Goal: Task Accomplishment & Management: Use online tool/utility

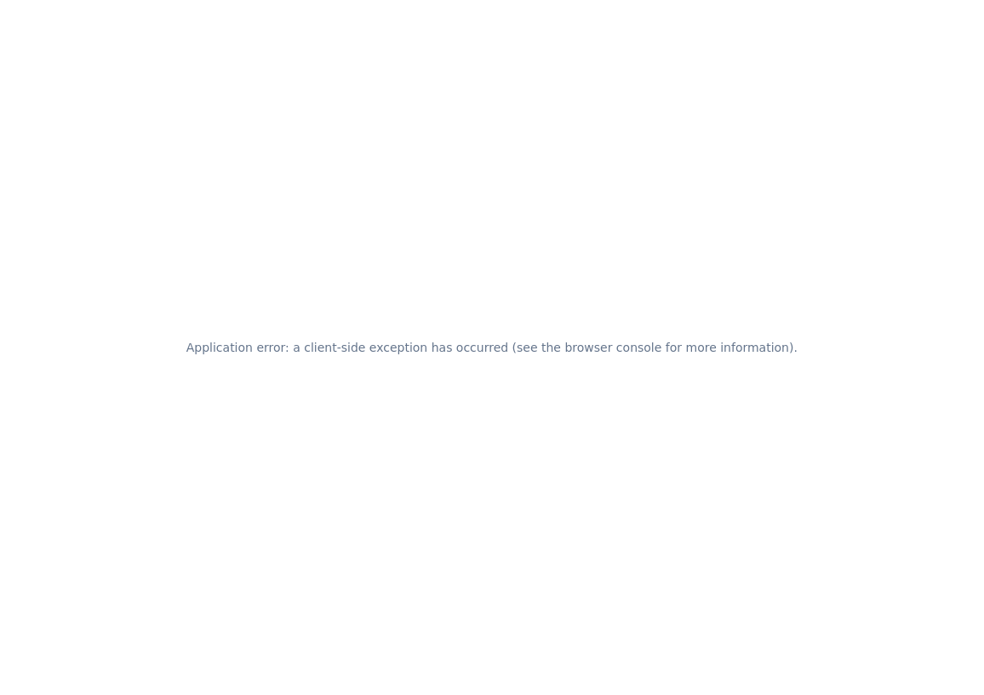
click at [421, 460] on div "Application error: a client-side exception has occurred (see the browser consol…" at bounding box center [492, 347] width 984 height 695
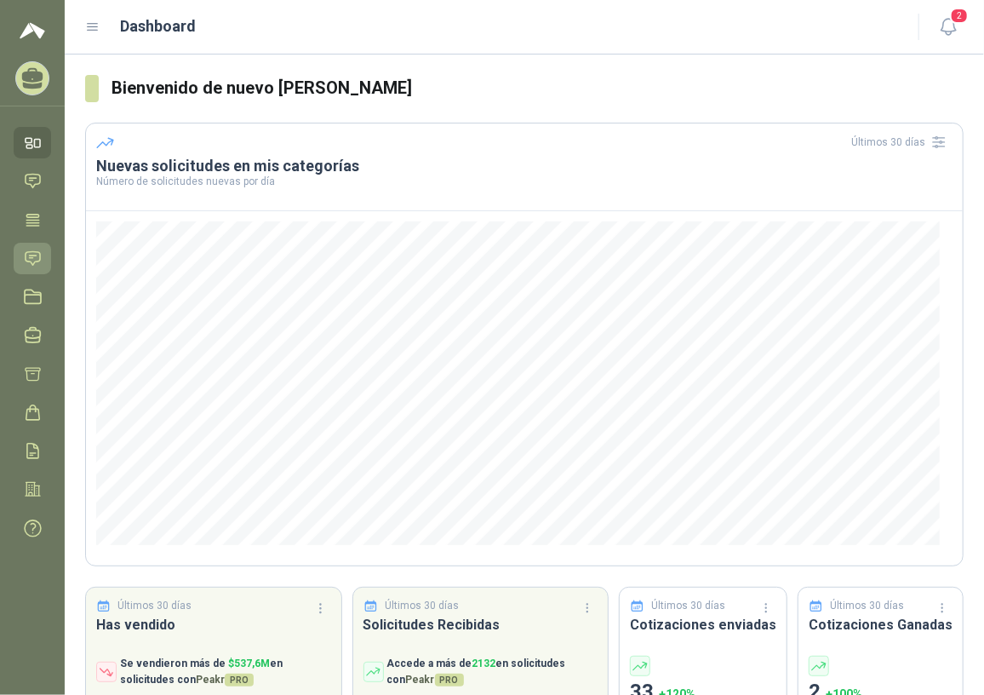
click at [26, 257] on icon at bounding box center [33, 258] width 18 height 18
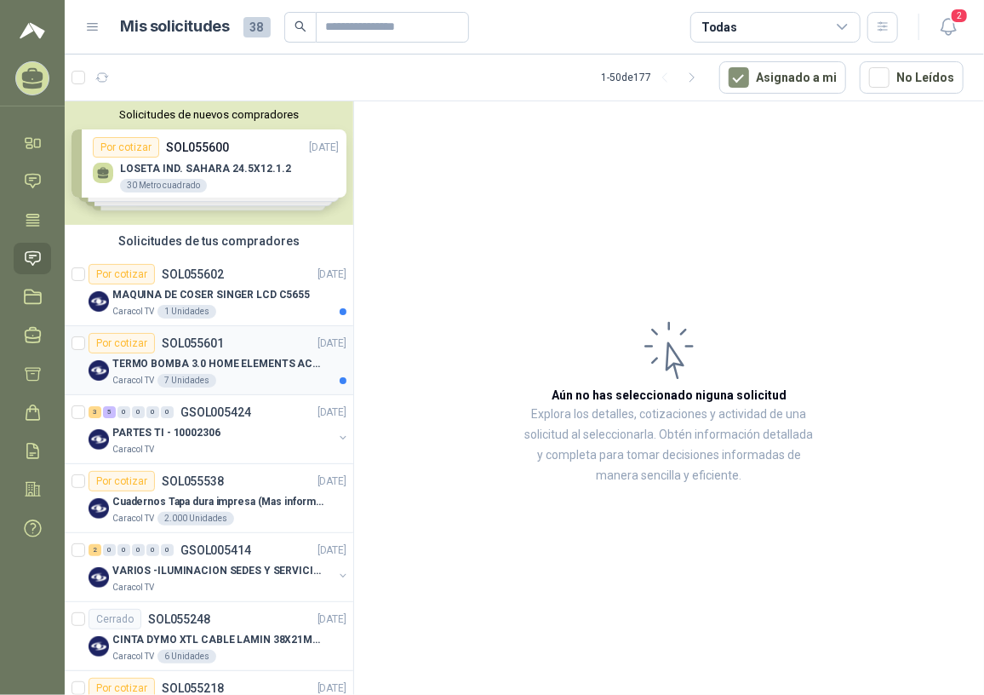
click at [222, 342] on div "Por cotizar SOL055601 [DATE]" at bounding box center [218, 343] width 258 height 20
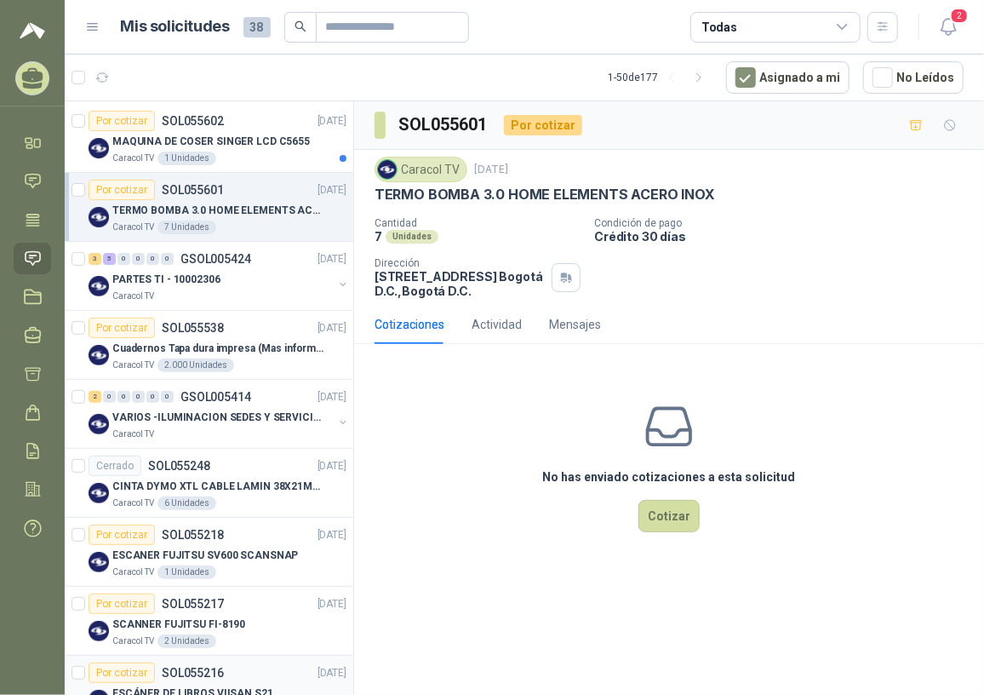
scroll to position [154, 0]
drag, startPoint x: 670, startPoint y: 502, endPoint x: 675, endPoint y: 512, distance: 10.7
click at [675, 512] on button "Cotizar" at bounding box center [668, 516] width 61 height 32
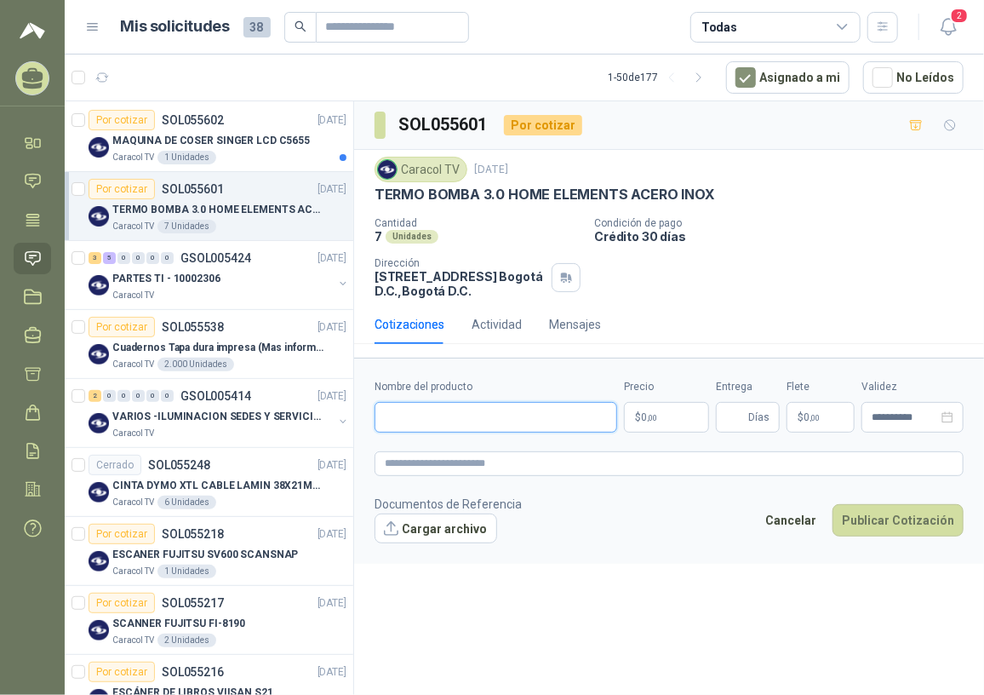
paste input "**********"
type input "**********"
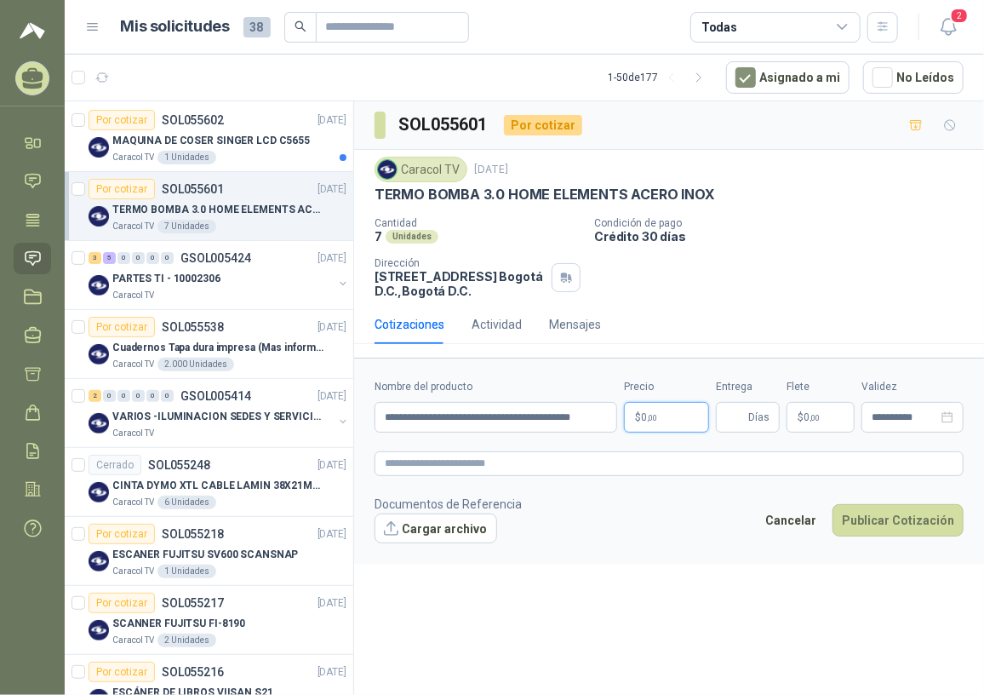
click at [682, 429] on p "$ 0 ,00" at bounding box center [666, 417] width 85 height 31
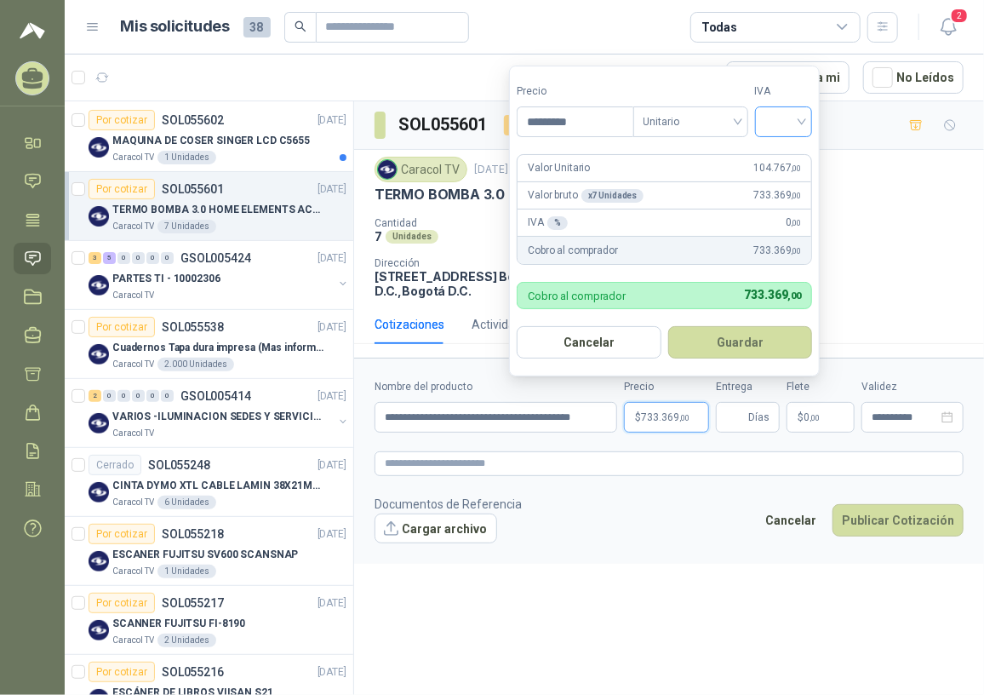
type input "*********"
click at [803, 123] on input "search" at bounding box center [783, 120] width 37 height 26
drag, startPoint x: 788, startPoint y: 158, endPoint x: 787, endPoint y: 169, distance: 11.1
click at [789, 157] on div "19%" at bounding box center [787, 157] width 31 height 19
click at [738, 345] on button "Guardar" at bounding box center [743, 342] width 146 height 32
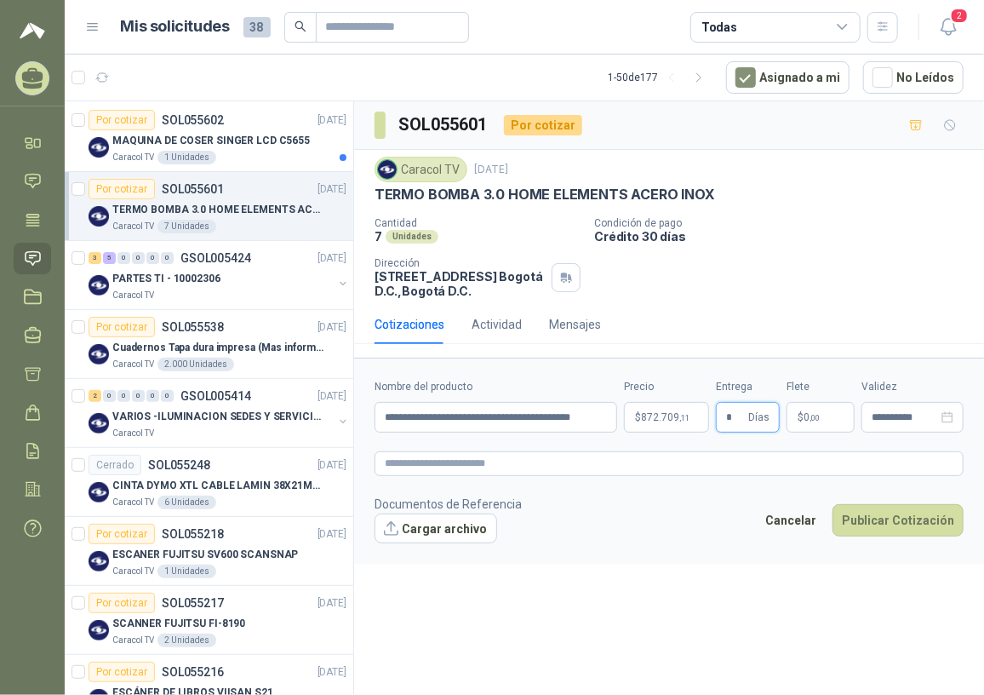
type input "*"
click at [433, 550] on form "**********" at bounding box center [669, 460] width 630 height 206
click at [450, 535] on button "Cargar archivo" at bounding box center [436, 528] width 123 height 31
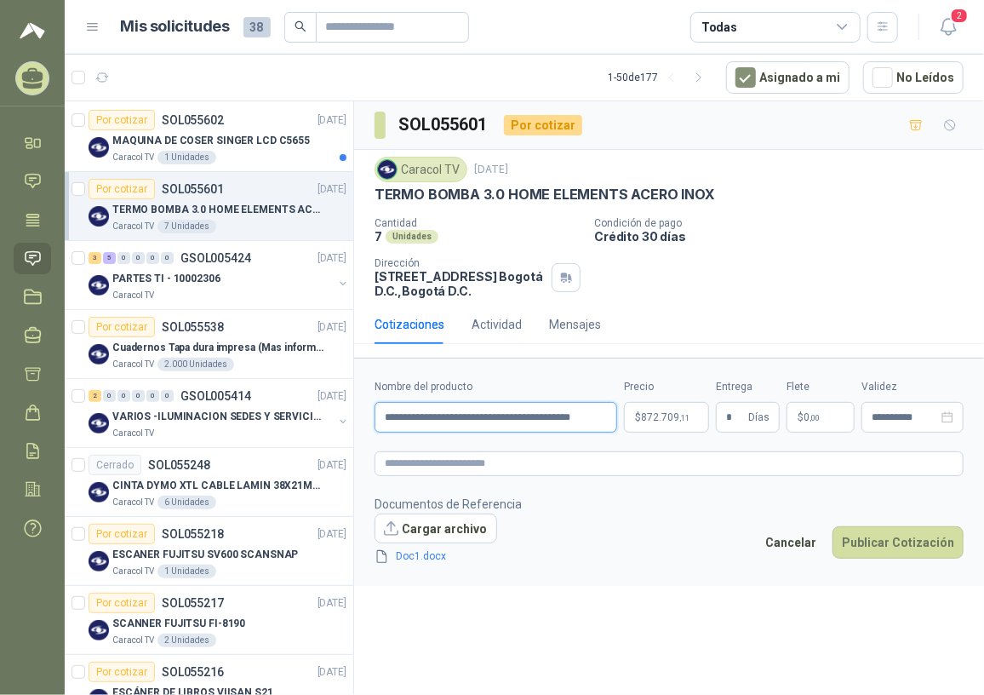
scroll to position [0, 12]
drag, startPoint x: 609, startPoint y: 416, endPoint x: 303, endPoint y: 374, distance: 309.4
click at [317, 413] on div "Solicitudes de nuevos compradores Por cotizar SOL055600 [DATE] LOSETA IND. SAHA…" at bounding box center [524, 400] width 919 height 600
click at [417, 419] on input "***" at bounding box center [496, 417] width 243 height 31
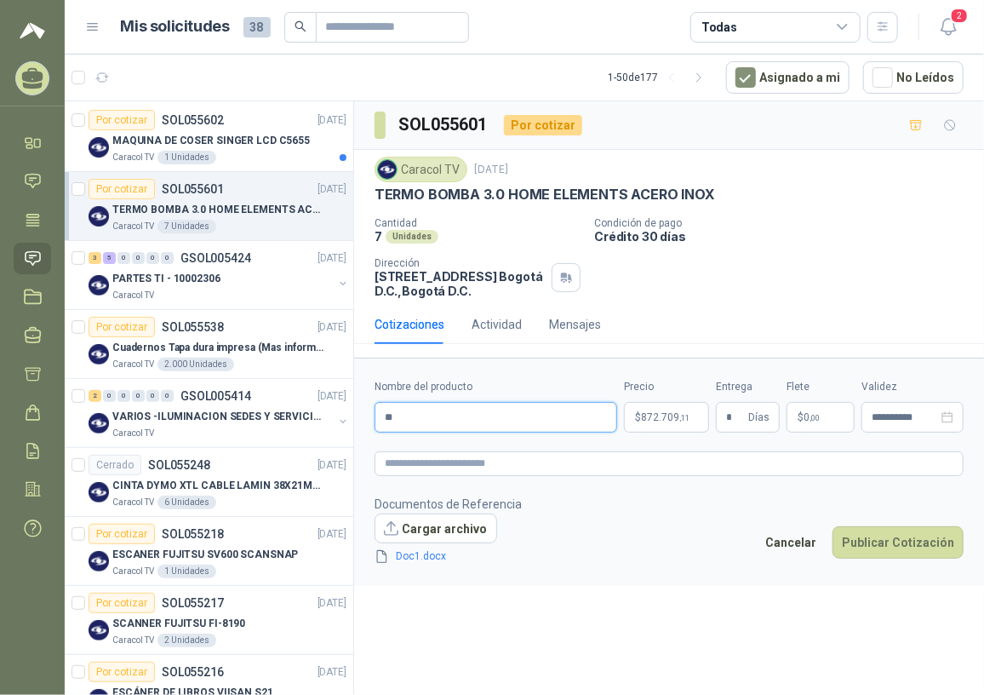
type input "*"
paste input "**********"
type input "**********"
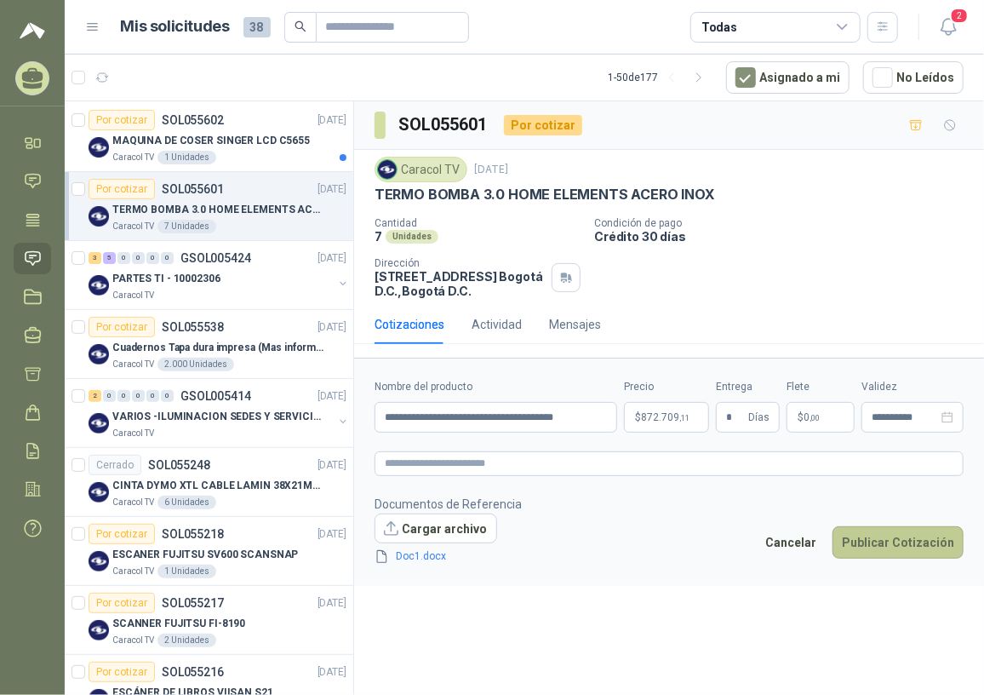
click at [918, 552] on button "Publicar Cotización" at bounding box center [897, 542] width 131 height 32
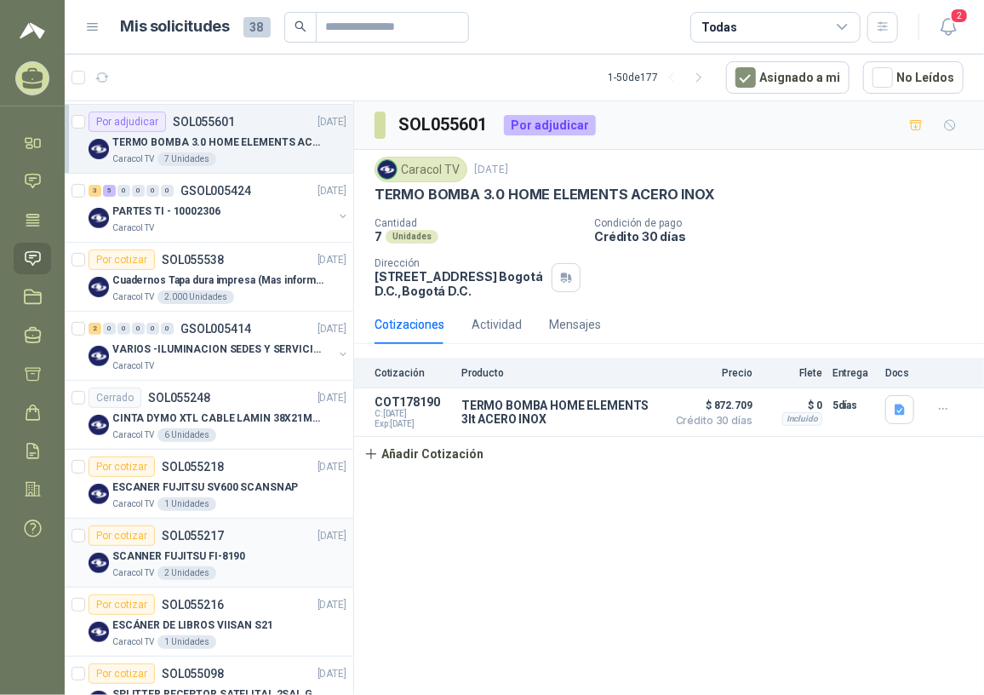
scroll to position [309, 0]
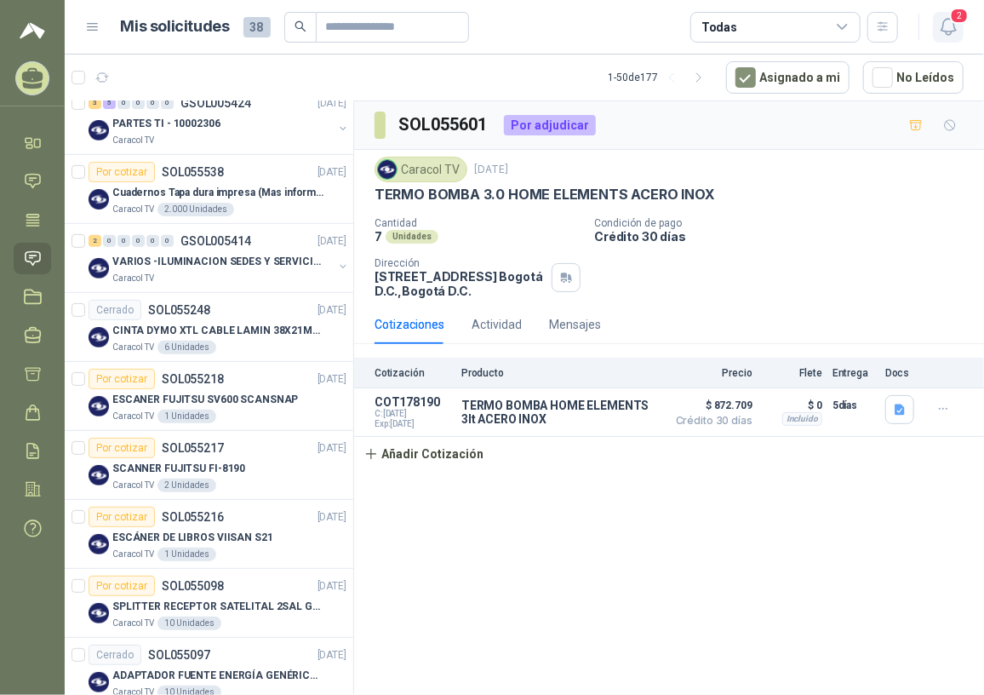
click at [958, 34] on icon "button" at bounding box center [948, 26] width 21 height 21
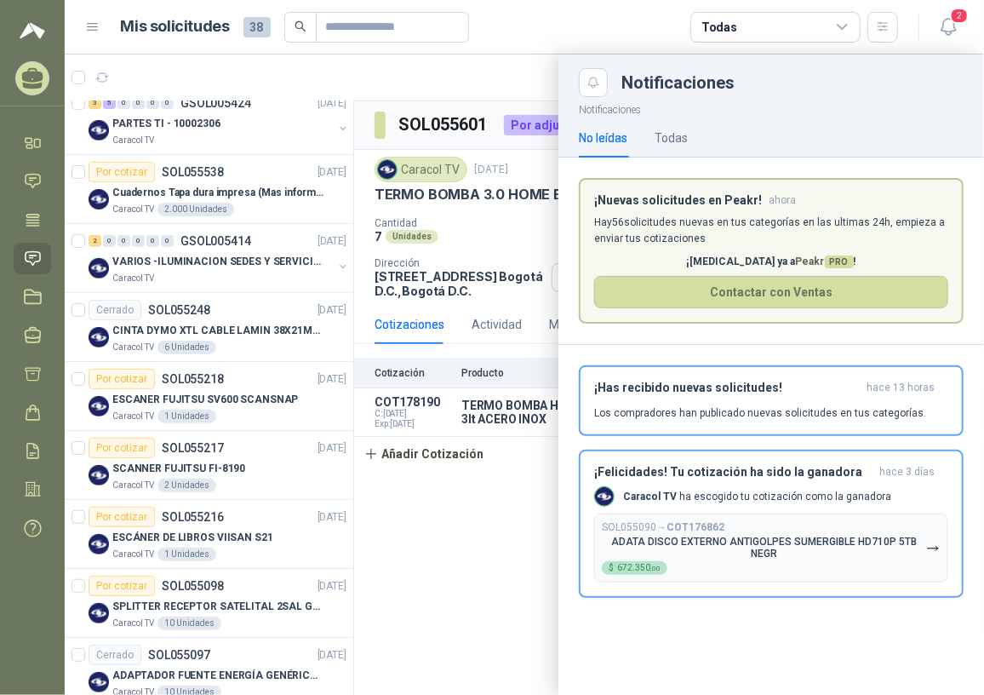
drag, startPoint x: 367, startPoint y: 631, endPoint x: 370, endPoint y: 548, distance: 82.6
click at [371, 626] on div at bounding box center [524, 374] width 919 height 640
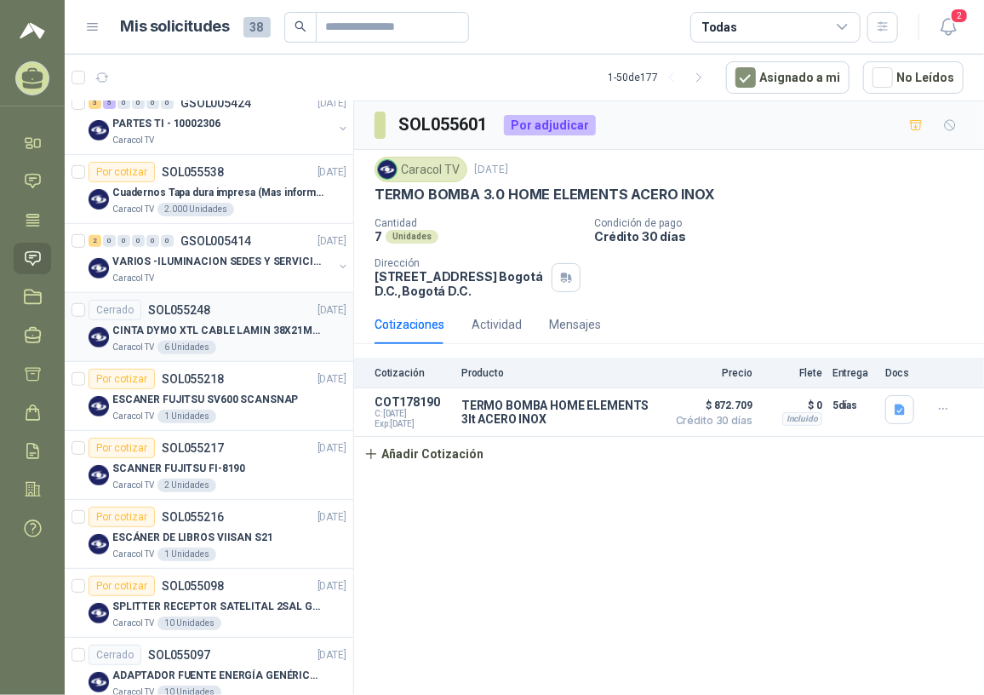
click at [233, 327] on p "CINTA DYMO XTL CABLE LAMIN 38X21MMBLANCO" at bounding box center [218, 331] width 212 height 16
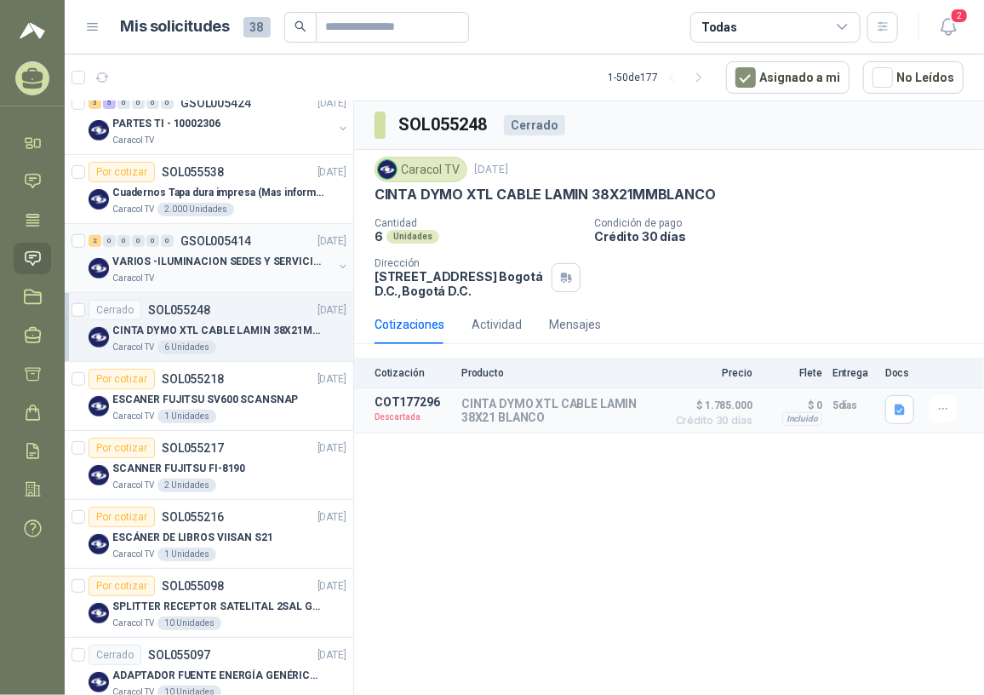
click at [226, 264] on p "VARIOS -ILUMINACION SEDES Y SERVICIOS" at bounding box center [218, 262] width 212 height 16
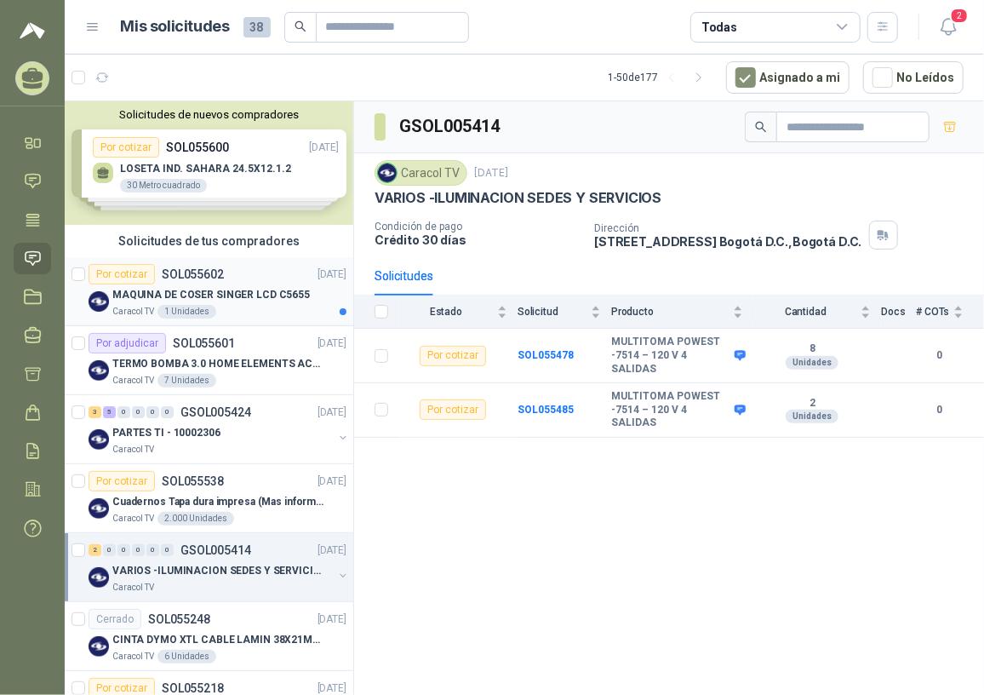
click at [245, 293] on p "MAQUINA DE COSER SINGER LCD C5655" at bounding box center [210, 295] width 197 height 16
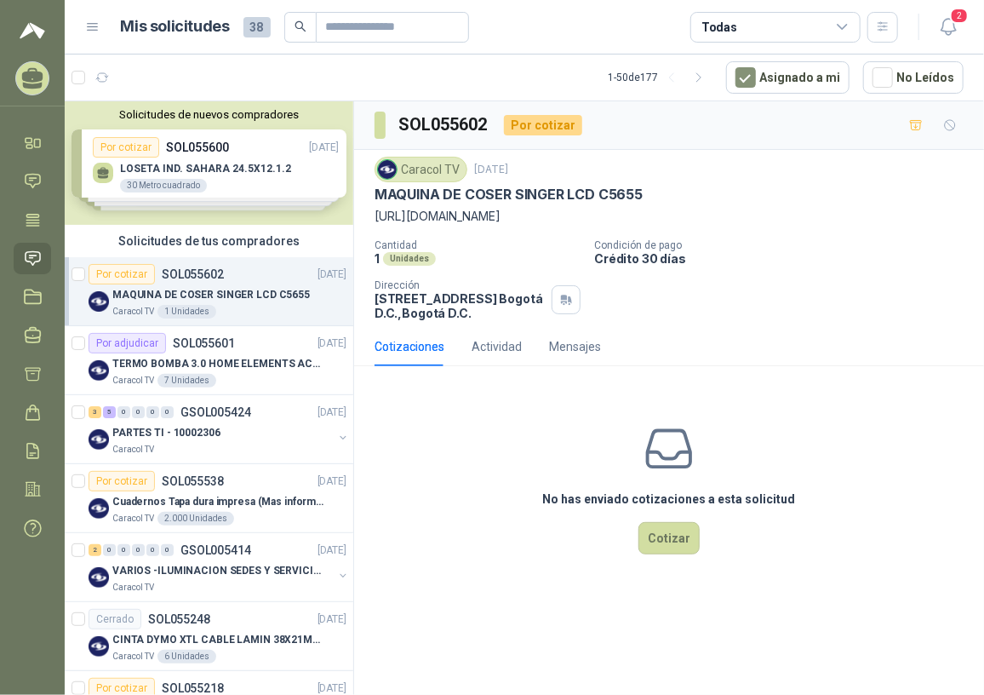
drag, startPoint x: 375, startPoint y: 214, endPoint x: 821, endPoint y: 230, distance: 446.3
click at [821, 226] on p "[URL][DOMAIN_NAME]" at bounding box center [669, 216] width 589 height 19
copy p "[URL][DOMAIN_NAME]"
drag, startPoint x: 520, startPoint y: 258, endPoint x: 503, endPoint y: 208, distance: 53.0
click at [520, 251] on p "Cantidad" at bounding box center [478, 245] width 206 height 12
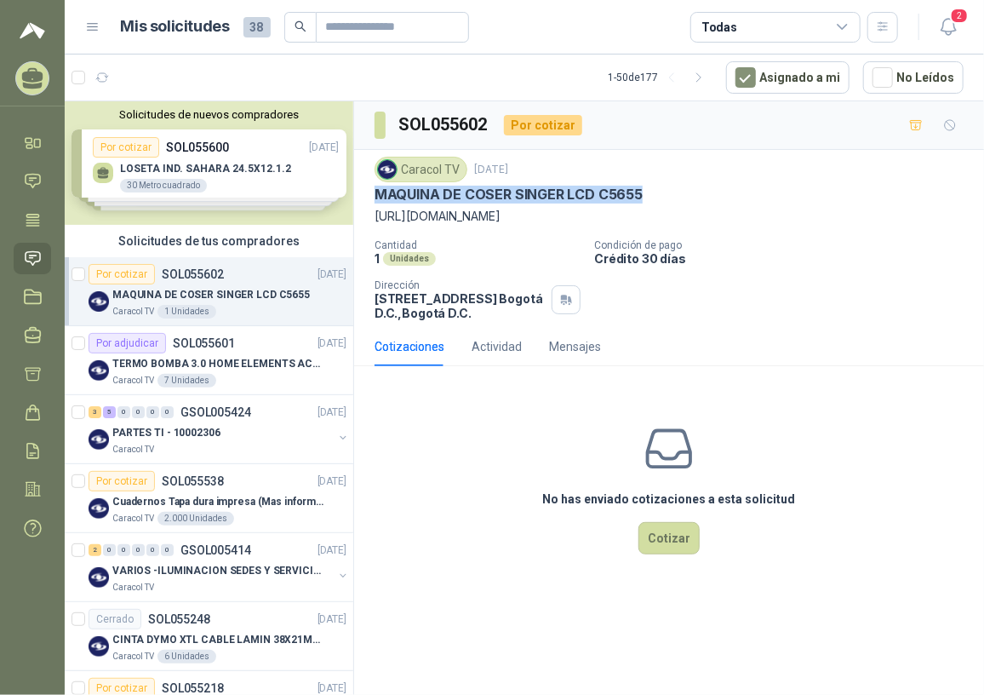
drag, startPoint x: 374, startPoint y: 191, endPoint x: 644, endPoint y: 186, distance: 270.7
click at [644, 186] on div "MAQUINA DE COSER SINGER LCD C5655" at bounding box center [669, 195] width 589 height 18
copy p "MAQUINA DE COSER SINGER LCD C5655"
click at [200, 438] on p "PARTES TI - 10002306" at bounding box center [166, 433] width 108 height 16
